Goal: Task Accomplishment & Management: Manage account settings

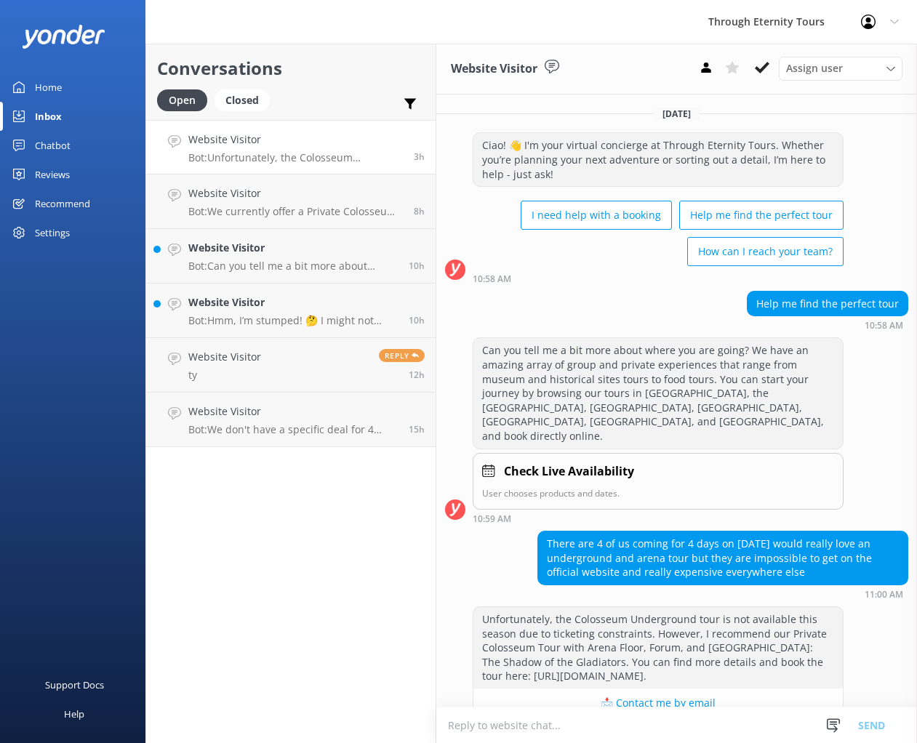
scroll to position [17, 0]
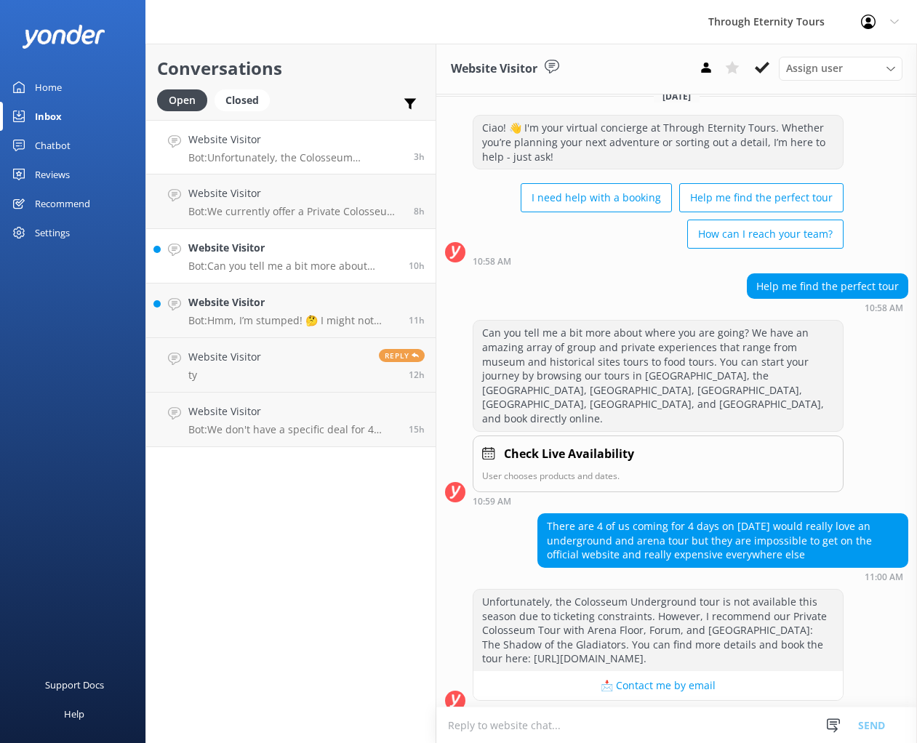
click at [312, 266] on p "Bot: Can you tell me a bit more about where you are going? We have an amazing a…" at bounding box center [293, 266] width 210 height 13
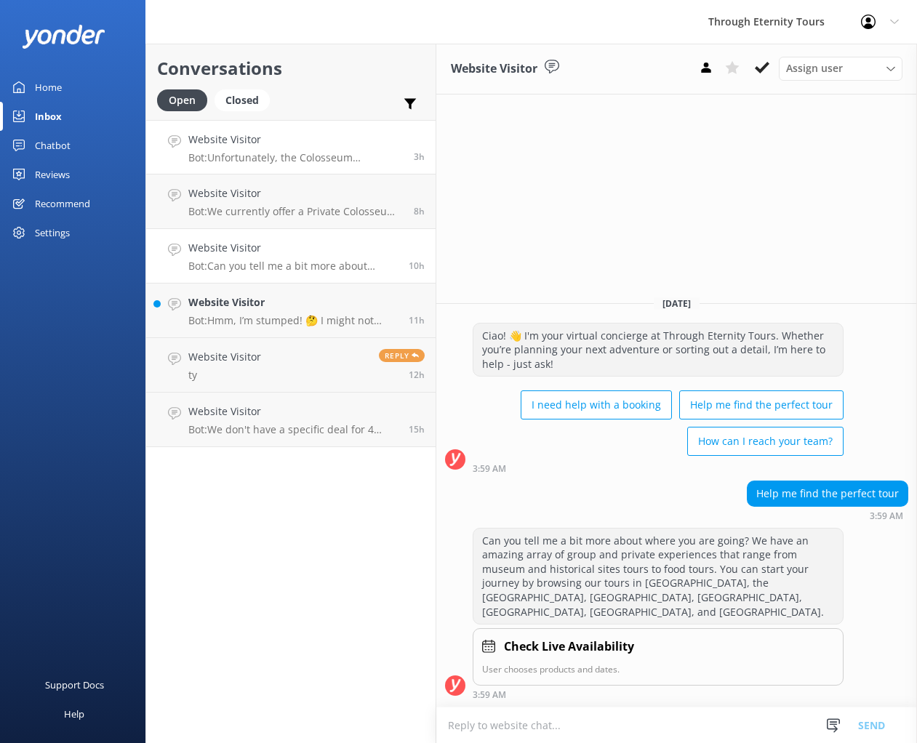
click at [274, 158] on p "Bot: Unfortunately, the Colosseum Underground tour is not available this season…" at bounding box center [295, 157] width 215 height 13
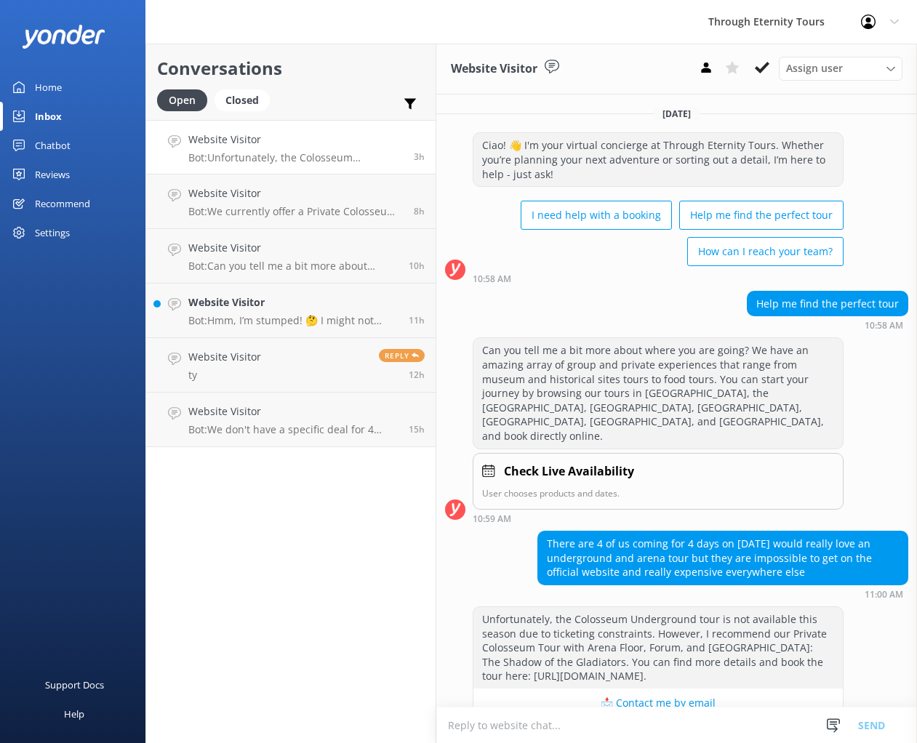
scroll to position [17, 0]
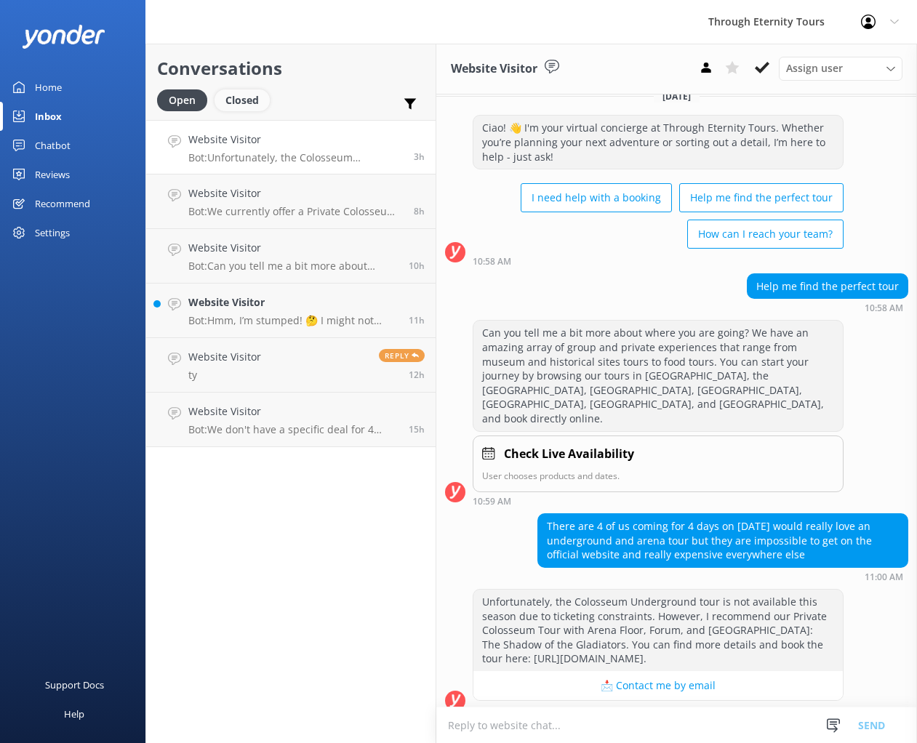
click at [244, 106] on div "Closed" at bounding box center [242, 100] width 55 height 22
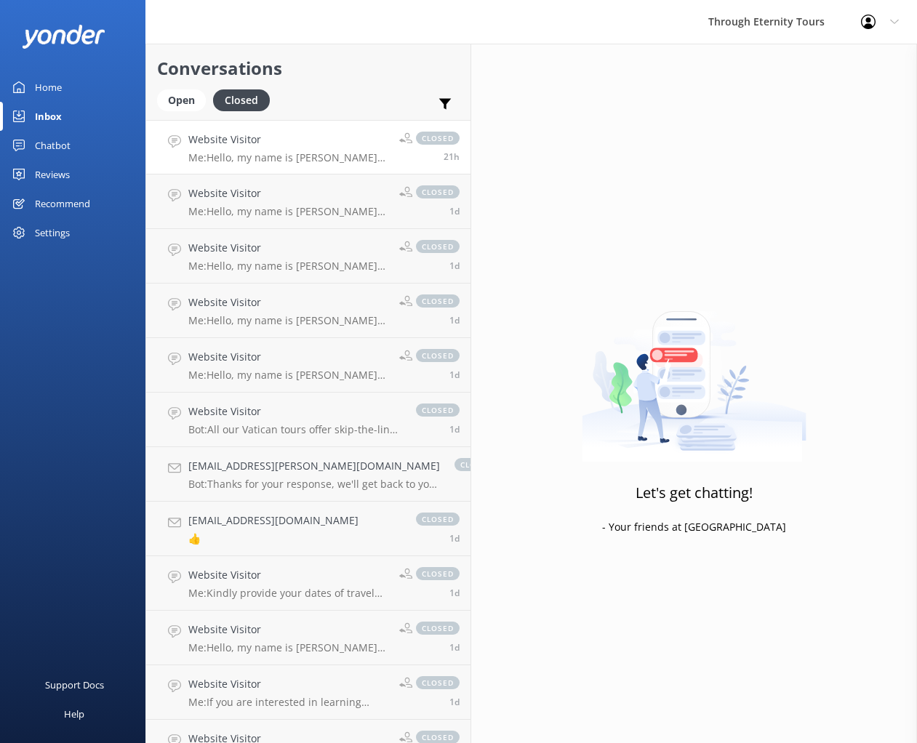
click at [252, 164] on p "Me: Hello, my name is [PERSON_NAME] from Through Eternity Tours. Thank you for …" at bounding box center [288, 157] width 200 height 13
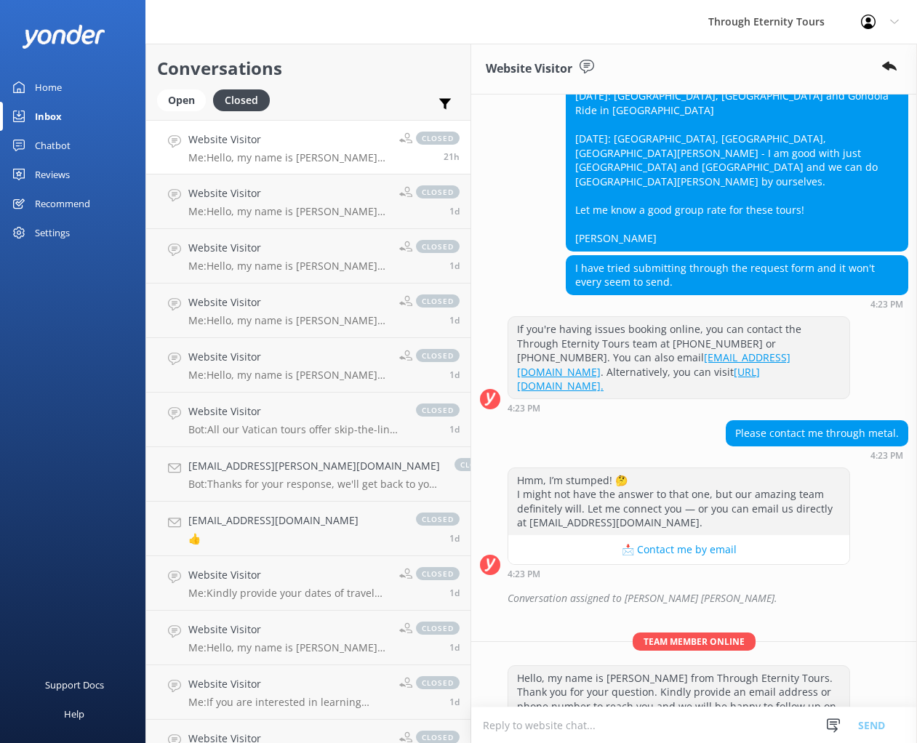
scroll to position [315, 0]
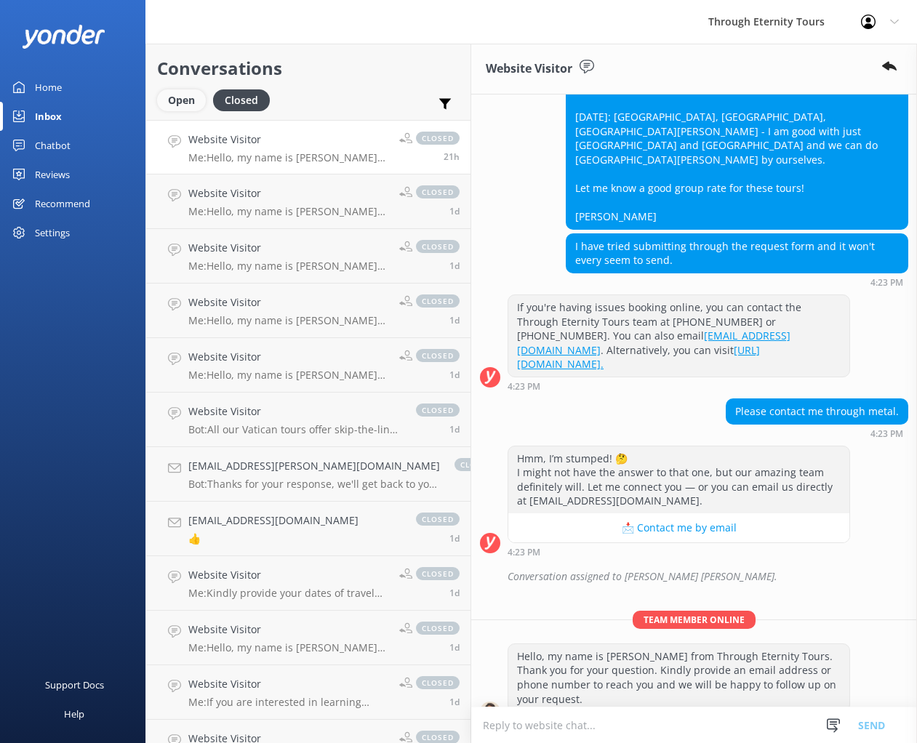
click at [191, 105] on div "Open" at bounding box center [181, 100] width 49 height 22
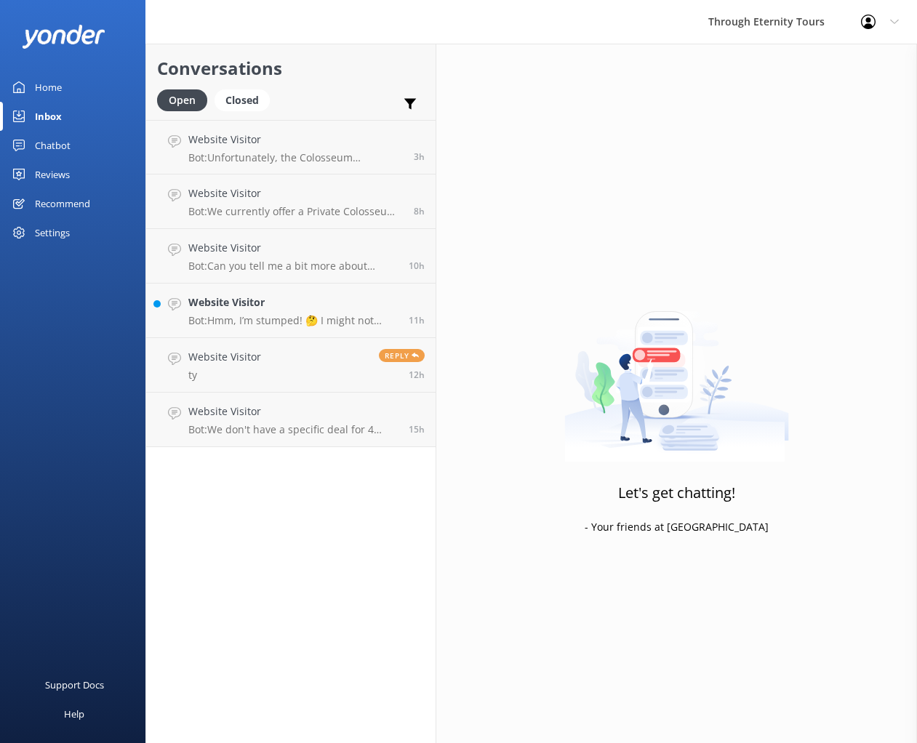
click at [280, 524] on div "Conversations Open Closed Important Assigned to me Unassigned Website Visitor B…" at bounding box center [290, 394] width 291 height 700
click at [239, 108] on div "Closed" at bounding box center [242, 100] width 55 height 22
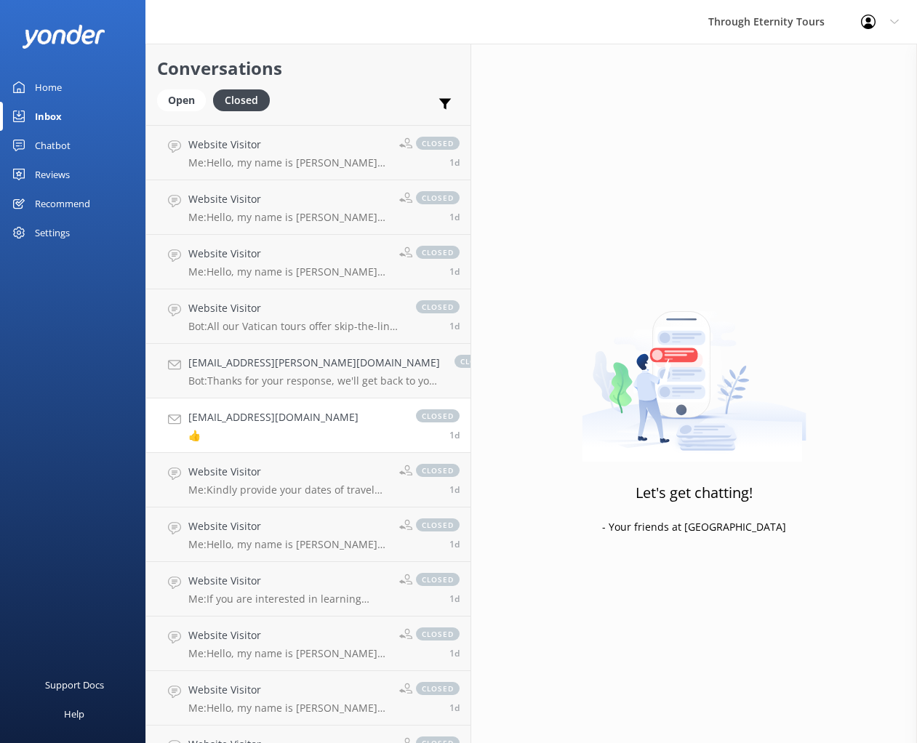
scroll to position [104, 0]
click at [255, 428] on div "[EMAIL_ADDRESS][DOMAIN_NAME] 👍" at bounding box center [273, 425] width 170 height 32
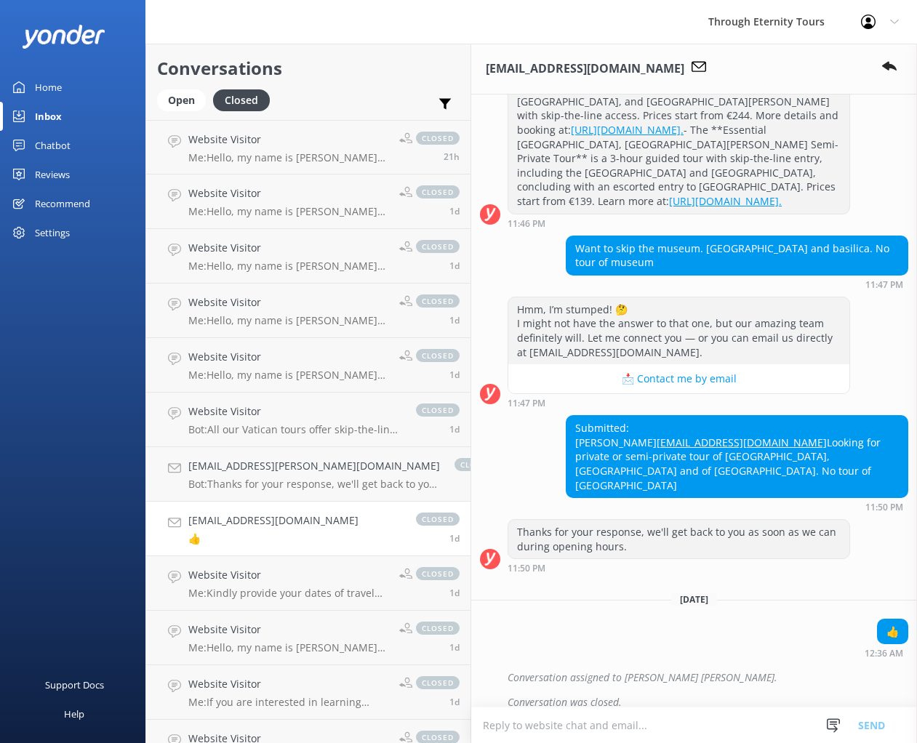
click at [67, 114] on link "Inbox" at bounding box center [72, 116] width 145 height 29
